Goal: Task Accomplishment & Management: Complete application form

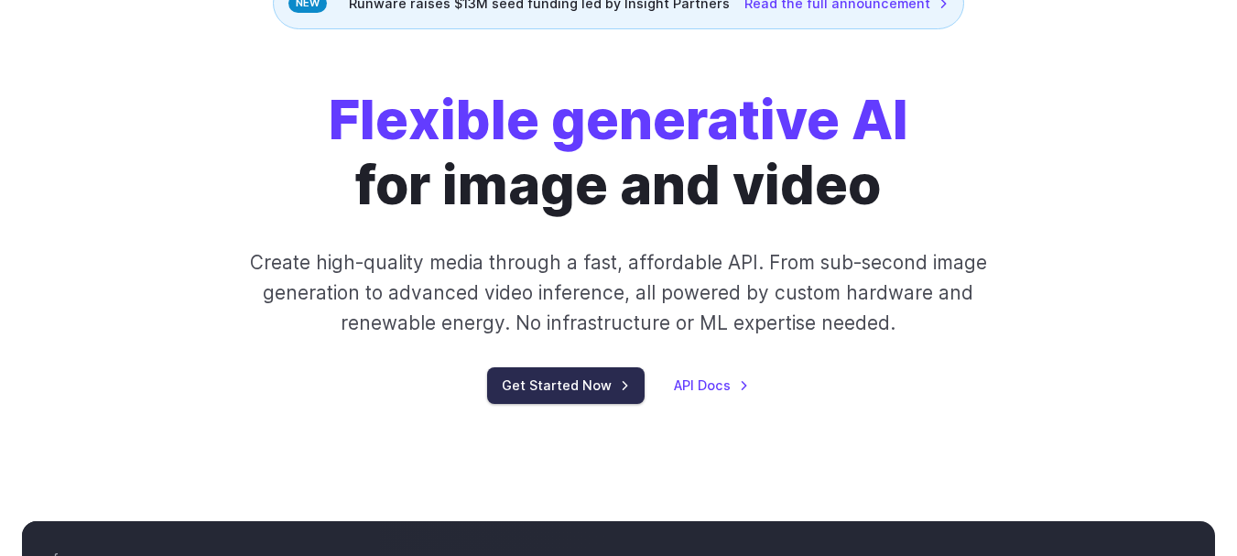
click at [567, 394] on link "Get Started Now" at bounding box center [565, 385] width 157 height 36
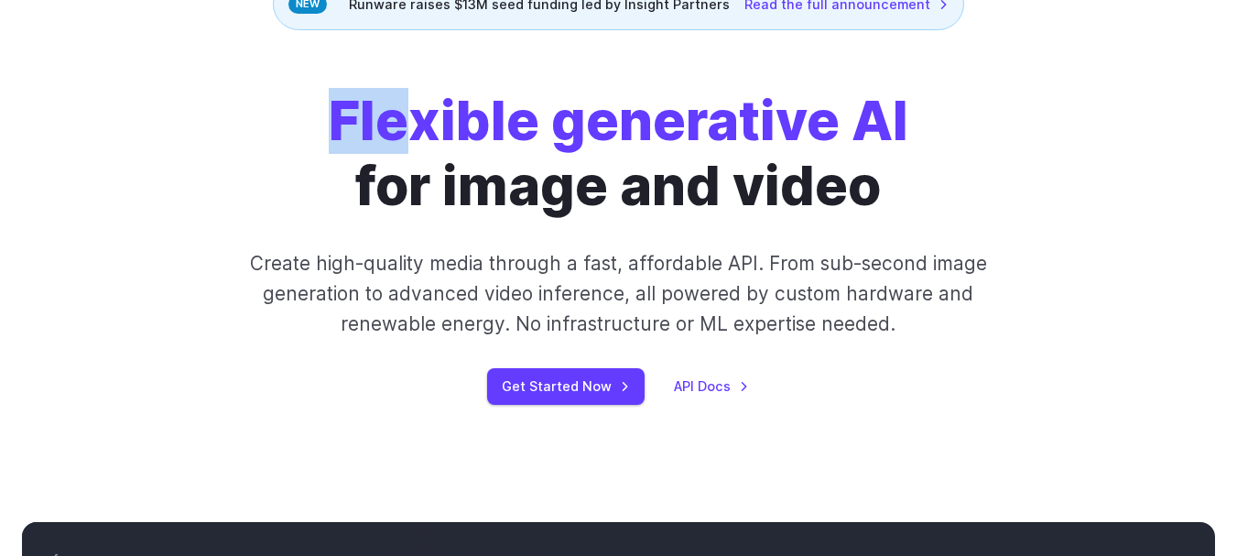
scroll to position [178, 0]
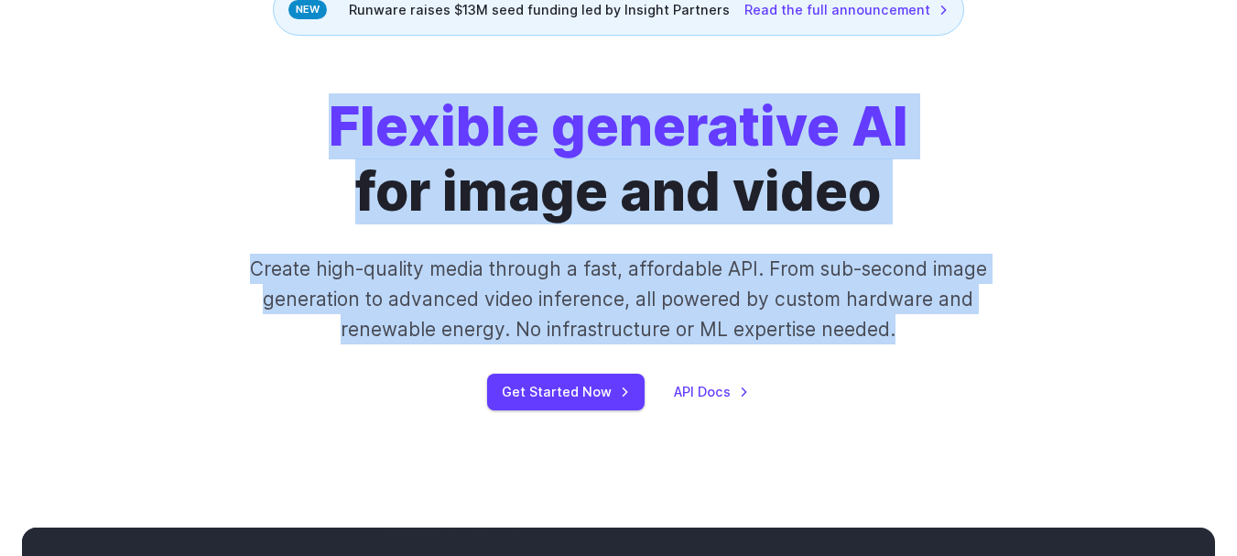
drag, startPoint x: 332, startPoint y: 113, endPoint x: 991, endPoint y: 321, distance: 690.6
click at [991, 321] on div "Flexible generative AI for image and video Create high-quality media through a …" at bounding box center [618, 251] width 954 height 315
copy div "Flexible generative AI for image and video Create high-quality media through a …"
click at [604, 392] on link "Get Started Now" at bounding box center [565, 392] width 157 height 36
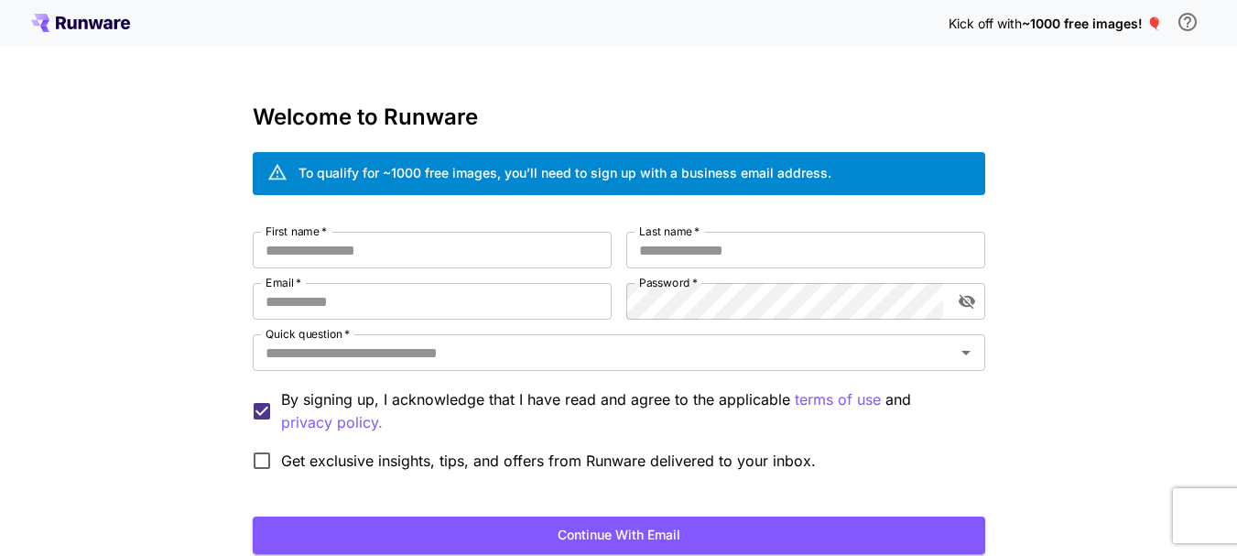
scroll to position [134, 0]
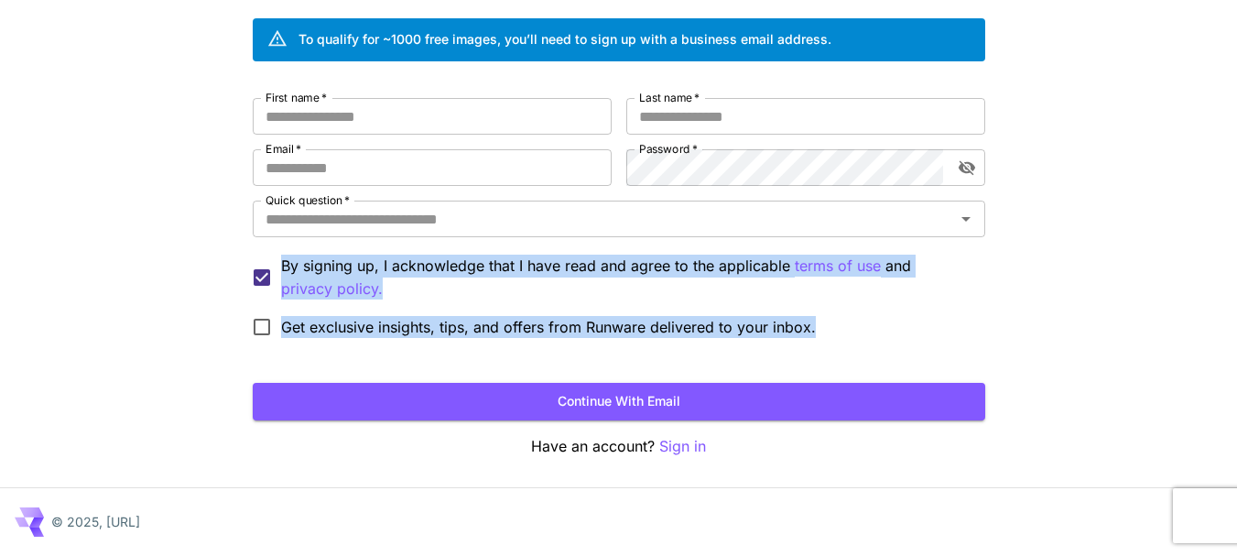
drag, startPoint x: 282, startPoint y: 263, endPoint x: 845, endPoint y: 331, distance: 567.2
click at [845, 331] on div "First name   * First name   * Last name   * Last name   * Email   * Email   * P…" at bounding box center [619, 222] width 733 height 248
copy div "By signing up, I acknowledge that I have read and agree to the applicable terms…"
